Goal: Task Accomplishment & Management: Use online tool/utility

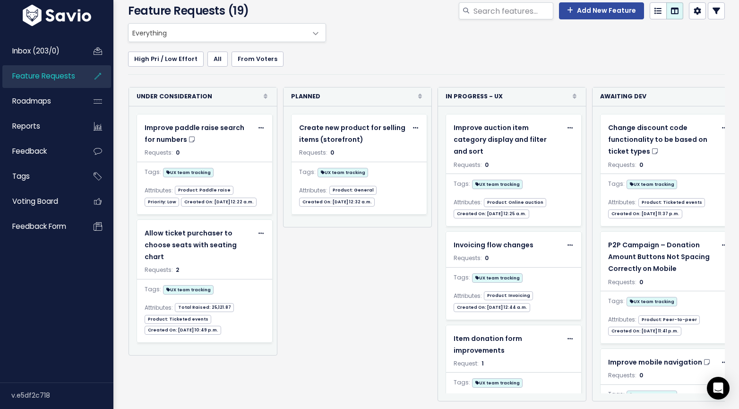
scroll to position [0, 71]
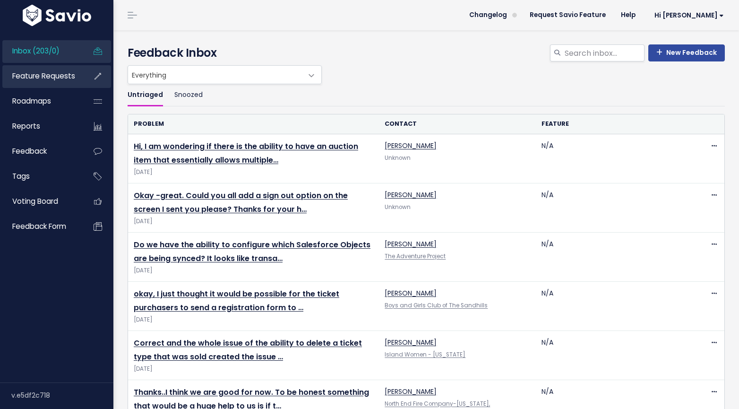
click at [72, 76] on span "Feature Requests" at bounding box center [43, 76] width 63 height 10
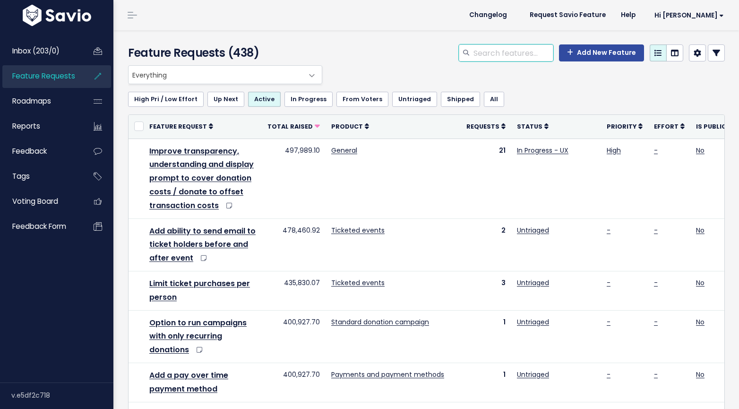
click at [505, 52] on input "search" at bounding box center [513, 52] width 81 height 17
type input "choose unit"
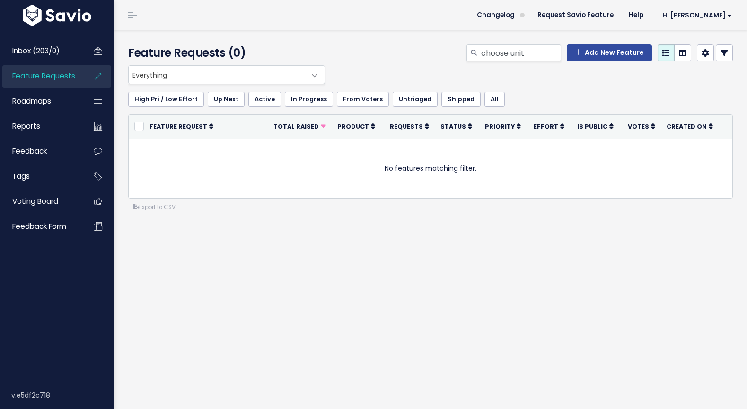
click at [282, 75] on span "Everything" at bounding box center [217, 75] width 177 height 18
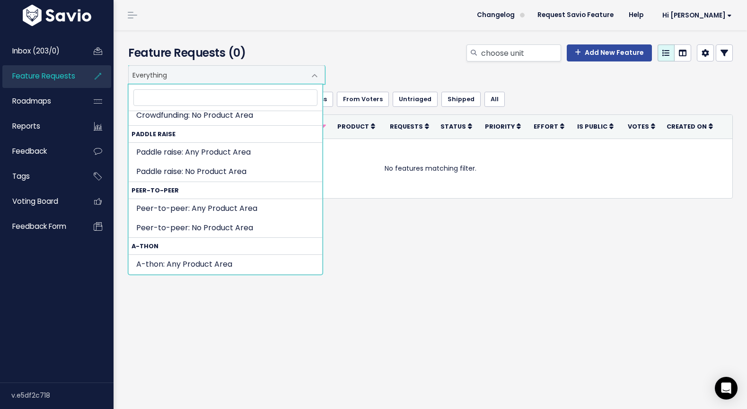
scroll to position [483, 0]
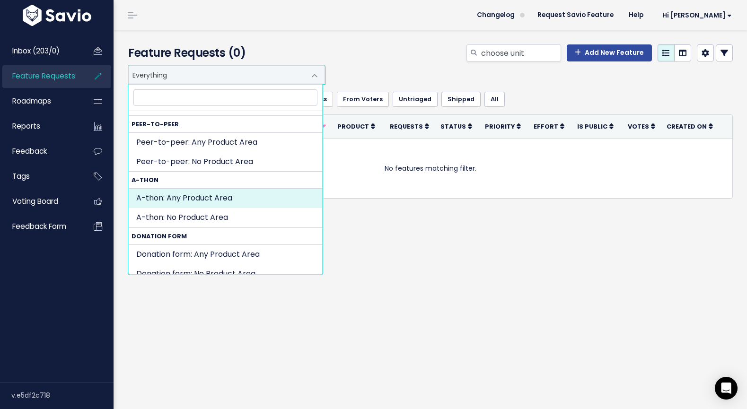
select select "A_THON:"
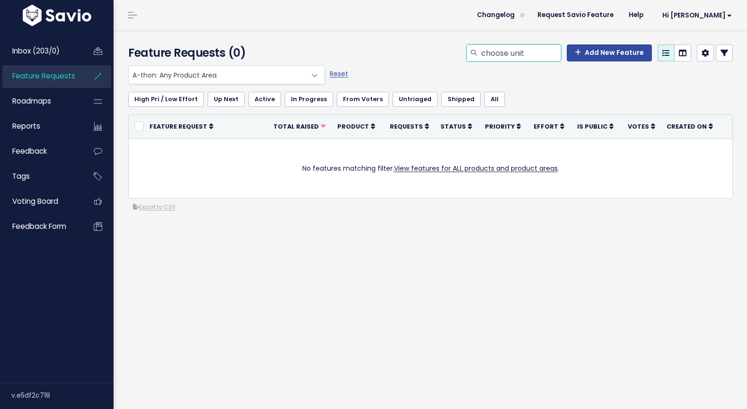
click at [542, 58] on input "choose unit" at bounding box center [520, 52] width 81 height 17
click at [542, 57] on input "choose unit" at bounding box center [520, 52] width 81 height 17
click at [574, 88] on div "High Pri / Low Effort Up Next Active In Progress From Voters Untriaged Shipped …" at bounding box center [430, 99] width 604 height 30
click at [690, 126] on span "Created On" at bounding box center [686, 126] width 40 height 8
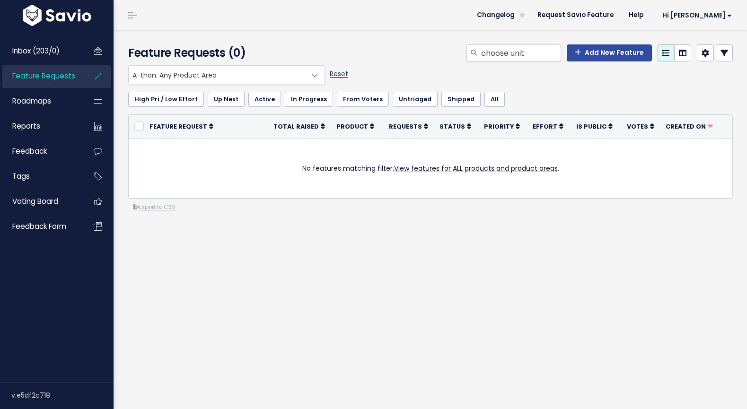
click at [336, 72] on link "Reset" at bounding box center [339, 73] width 18 height 9
select select ":"
click at [84, 70] on li "Feature Requests" at bounding box center [56, 76] width 109 height 23
drag, startPoint x: 79, startPoint y: 73, endPoint x: 73, endPoint y: 76, distance: 7.2
click at [76, 74] on li "Feature Requests" at bounding box center [56, 76] width 109 height 23
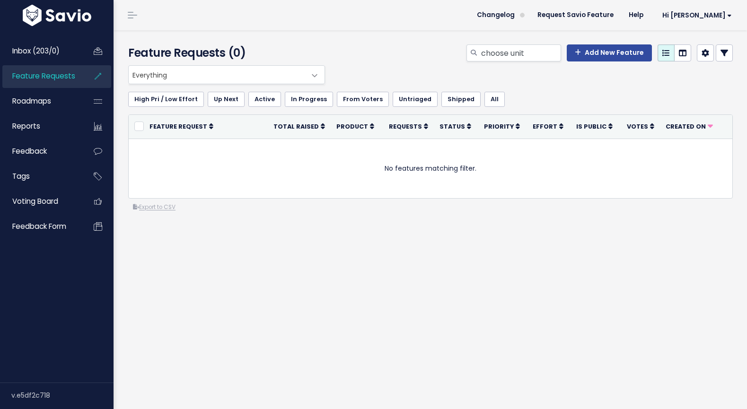
click at [64, 78] on span "Feature Requests" at bounding box center [43, 76] width 63 height 10
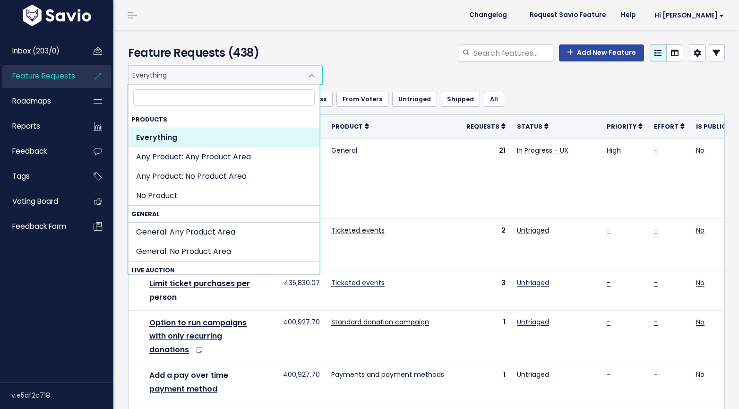
click at [311, 74] on span at bounding box center [312, 75] width 19 height 19
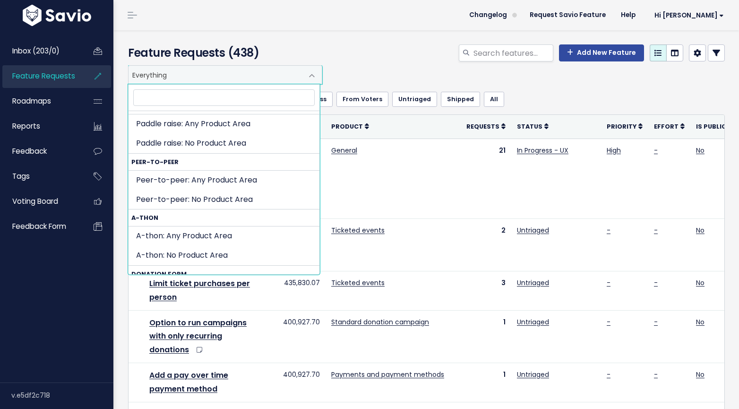
scroll to position [494, 0]
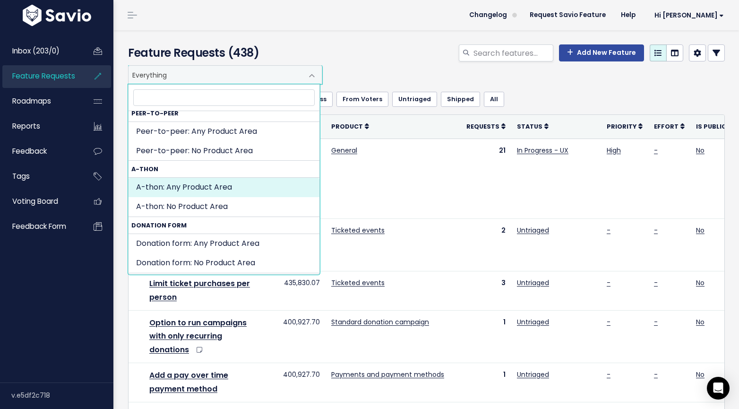
select select "A_THON:"
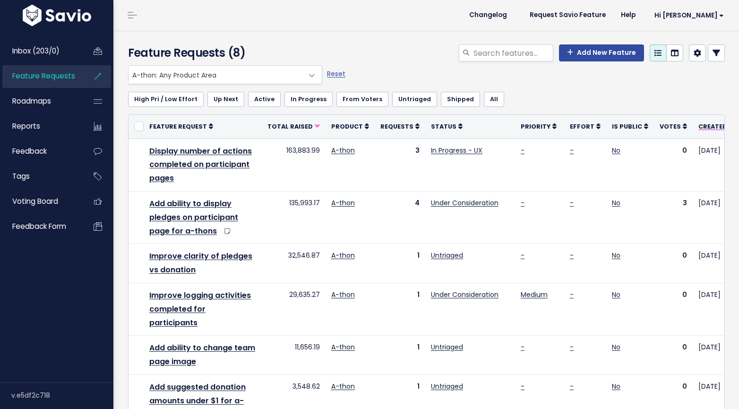
click at [699, 126] on span "Created On" at bounding box center [719, 126] width 40 height 8
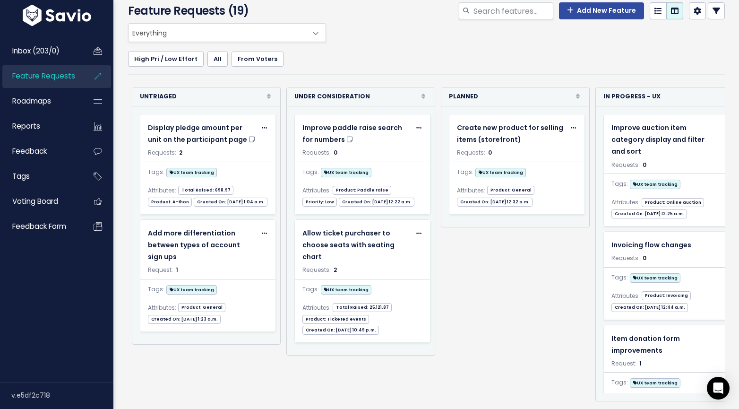
scroll to position [0, 71]
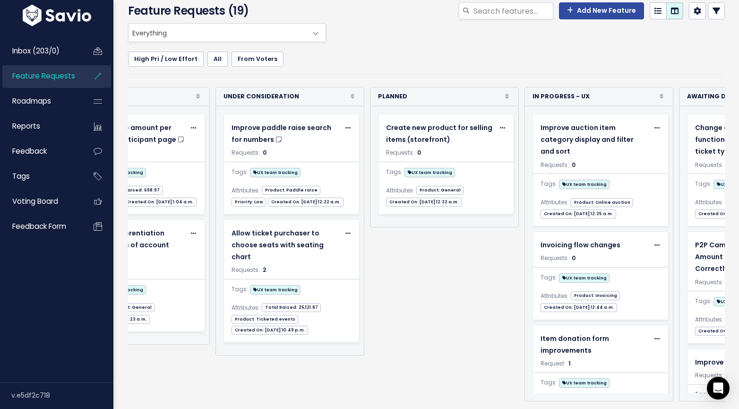
click at [415, 42] on div "High Pri / Low Effort All From [GEOGRAPHIC_DATA]" at bounding box center [426, 58] width 597 height 33
